Goal: Task Accomplishment & Management: Manage account settings

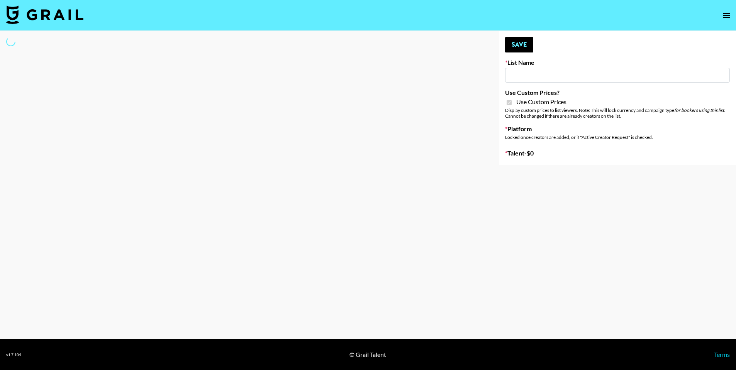
type input "Temu Q4"
checkbox input "true"
select select "Brand"
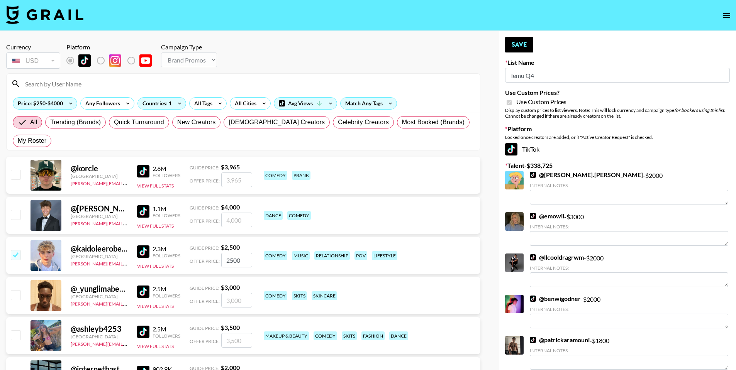
click at [152, 84] on input at bounding box center [247, 84] width 455 height 12
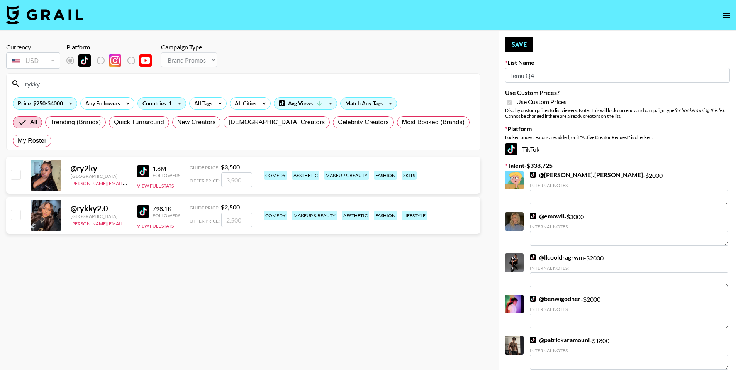
type input "Rykky"
drag, startPoint x: 1, startPoint y: 170, endPoint x: 20, endPoint y: 157, distance: 22.5
click at [20, 170] on input "checkbox" at bounding box center [15, 174] width 9 height 9
checkbox input "true"
type input "3500"
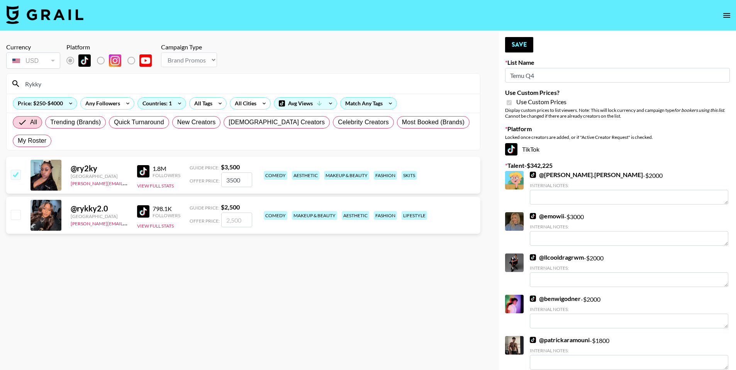
click at [15, 210] on input "checkbox" at bounding box center [15, 214] width 9 height 9
checkbox input "true"
type input "2500"
drag, startPoint x: 89, startPoint y: 85, endPoint x: 1, endPoint y: 85, distance: 87.7
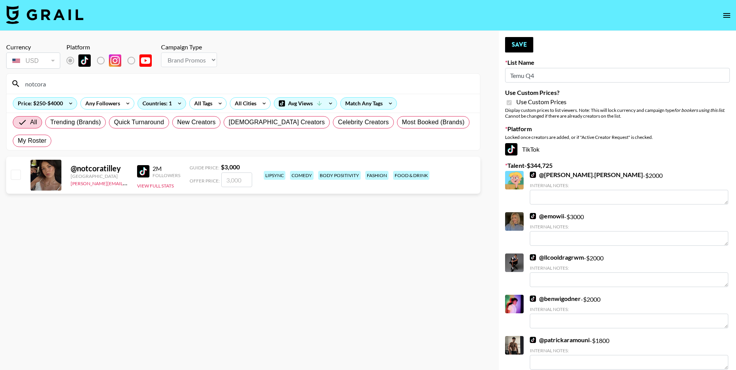
type input "notcora"
click at [15, 170] on input "checkbox" at bounding box center [15, 174] width 9 height 9
checkbox input "true"
type input "3000"
drag, startPoint x: 58, startPoint y: 87, endPoint x: 13, endPoint y: 83, distance: 45.4
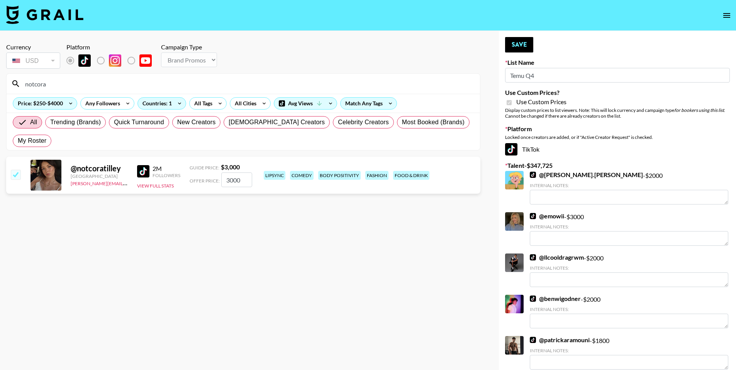
click at [13, 83] on div "notcora" at bounding box center [244, 84] width 474 height 20
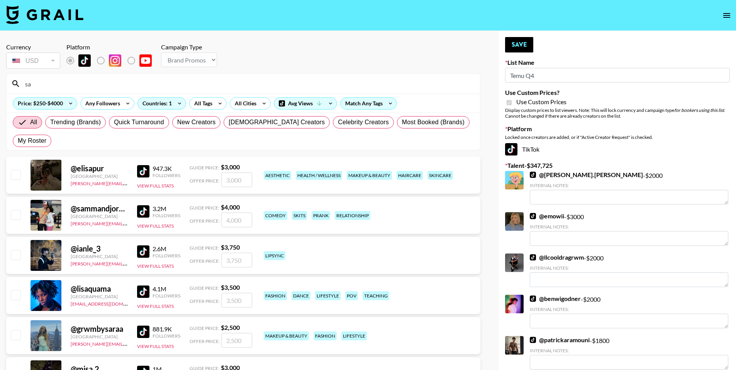
type input "s"
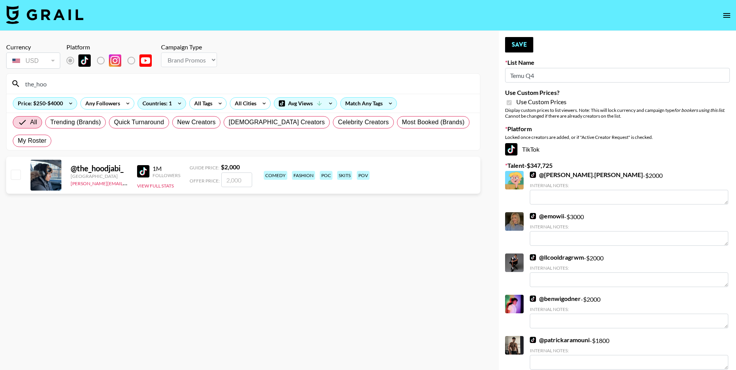
type input "the_hoo"
click at [240, 171] on div "@ the_hoodjabi_ United States [PERSON_NAME][EMAIL_ADDRESS][DOMAIN_NAME] 1M Foll…" at bounding box center [243, 175] width 474 height 37
click at [234, 173] on input "number" at bounding box center [236, 180] width 31 height 15
checkbox input "true"
type input "2500"
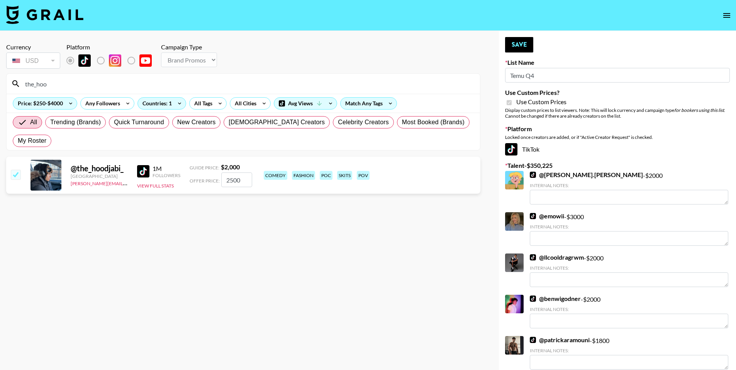
drag, startPoint x: 100, startPoint y: 82, endPoint x: 10, endPoint y: 89, distance: 90.7
click at [10, 89] on div "the_hoo" at bounding box center [244, 84] width 474 height 20
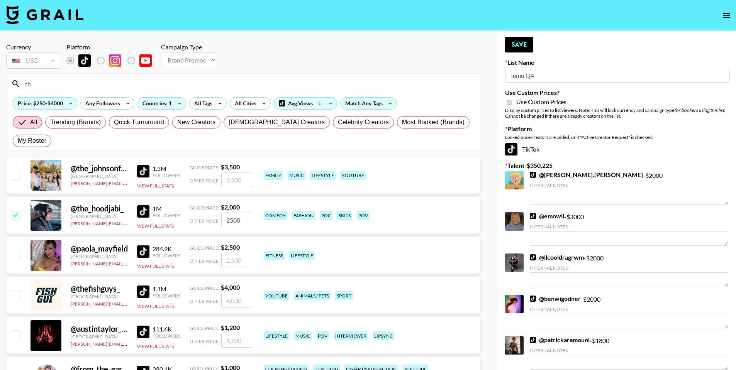
type input "t"
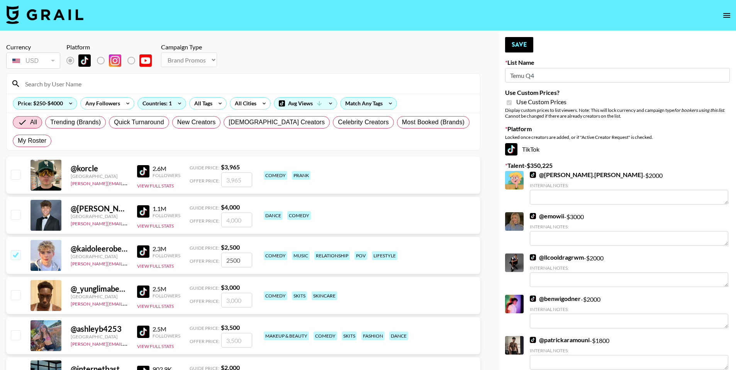
click at [147, 115] on div "All Trending (Brands) Quick Turnaround New Creators [DEMOGRAPHIC_DATA] Creators…" at bounding box center [243, 131] width 464 height 37
click at [100, 85] on input at bounding box center [247, 84] width 455 height 12
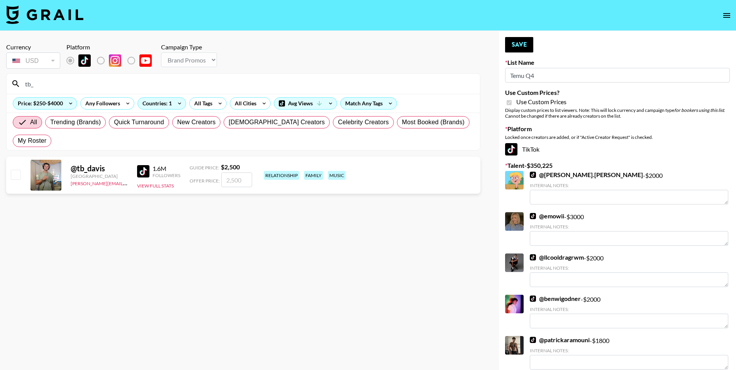
type input "tb_"
click at [11, 170] on input "checkbox" at bounding box center [15, 174] width 9 height 9
checkbox input "true"
type input "2500"
drag, startPoint x: 43, startPoint y: 85, endPoint x: 32, endPoint y: 85, distance: 11.6
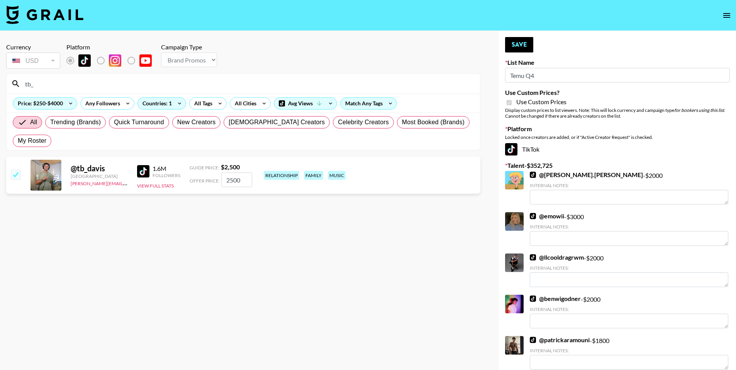
click at [32, 85] on input "tb_" at bounding box center [247, 84] width 455 height 12
type input "tb_d"
click at [226, 173] on input "2500" at bounding box center [236, 180] width 31 height 15
type input "3000"
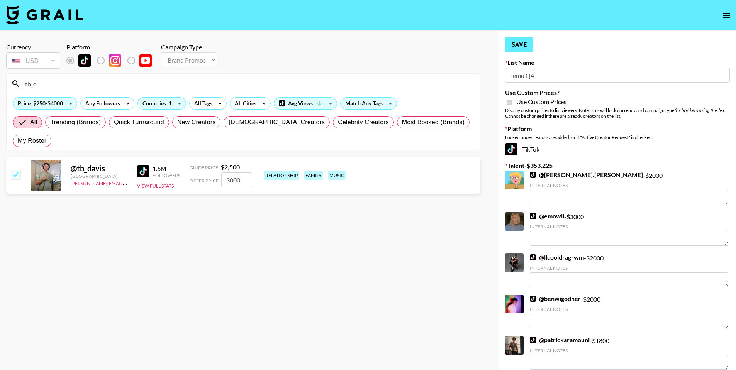
click at [523, 49] on button "Save" at bounding box center [519, 44] width 28 height 15
